Goal: Transaction & Acquisition: Download file/media

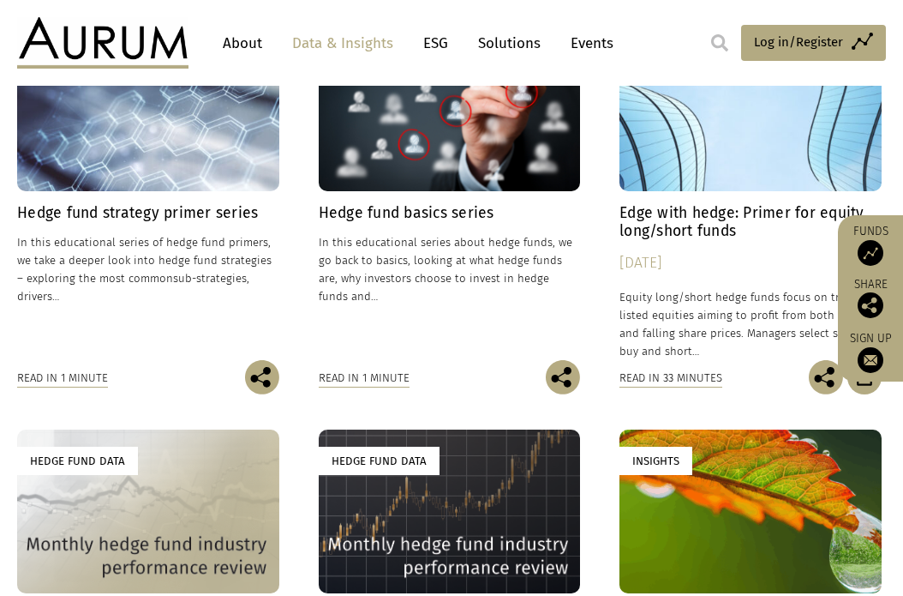
scroll to position [622, 0]
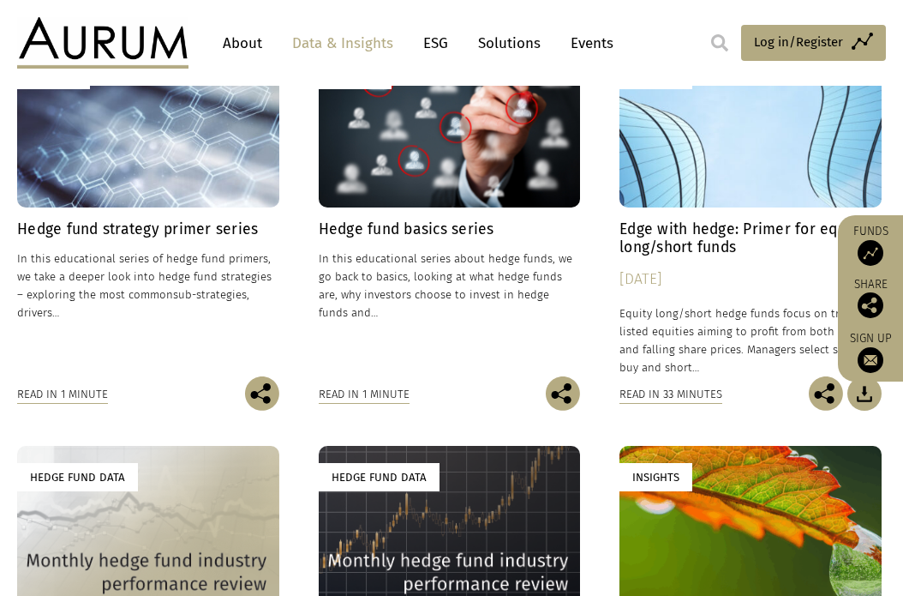
click at [680, 220] on h4 "Edge with hedge: Primer for equity long/short funds" at bounding box center [751, 238] width 262 height 36
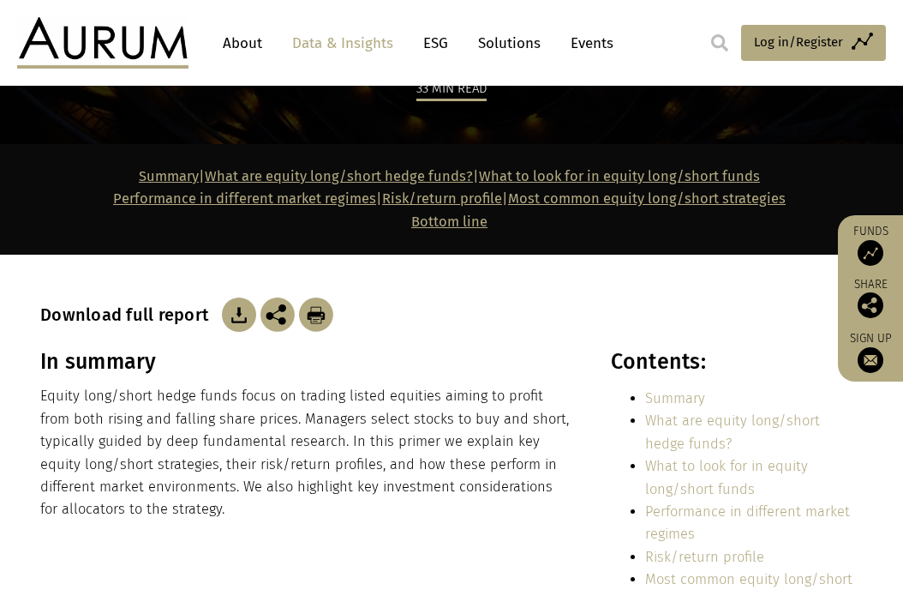
scroll to position [257, 0]
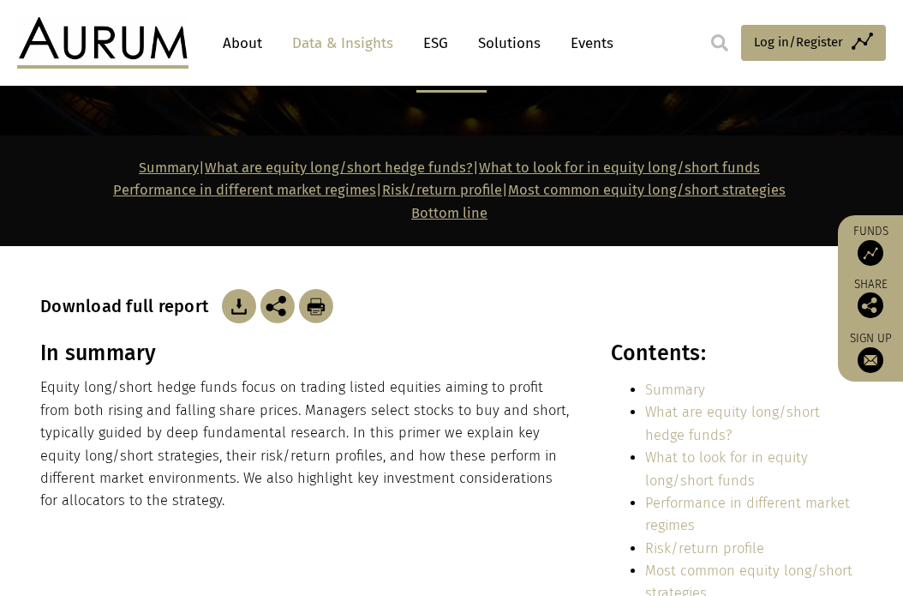
click at [234, 289] on img at bounding box center [239, 306] width 34 height 34
